Goal: Information Seeking & Learning: Check status

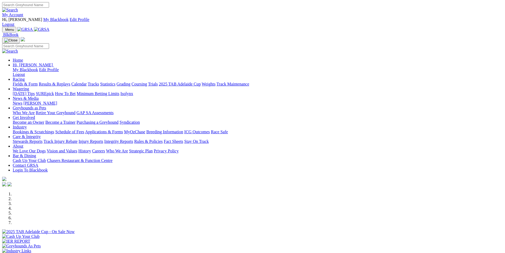
click at [25, 77] on link "Racing" at bounding box center [19, 79] width 12 height 5
click at [70, 82] on link "Results & Replays" at bounding box center [55, 84] width 32 height 5
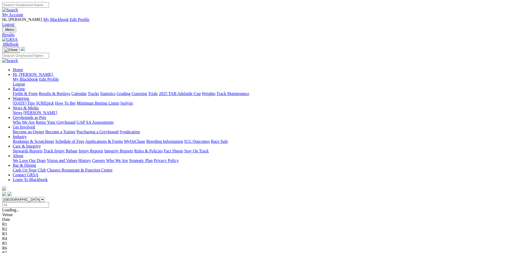
click at [24, 208] on span "SUMMARY" at bounding box center [12, 210] width 21 height 5
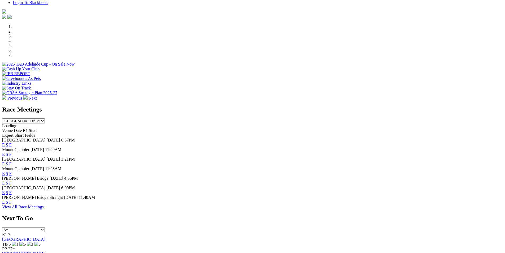
scroll to position [169, 0]
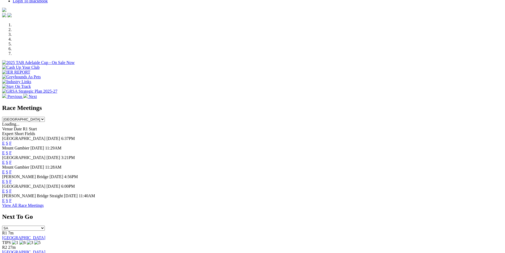
click at [12, 160] on link "F" at bounding box center [10, 162] width 2 height 5
